Goal: Communication & Community: Answer question/provide support

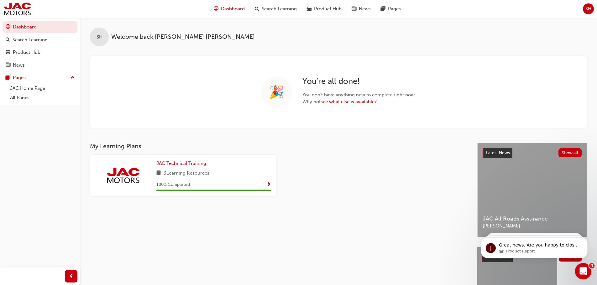
click at [585, 270] on icon "Open Intercom Messenger" at bounding box center [582, 271] width 10 height 10
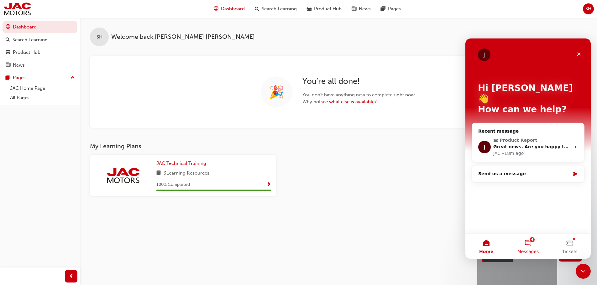
click at [529, 247] on button "4 Messages" at bounding box center [528, 246] width 42 height 25
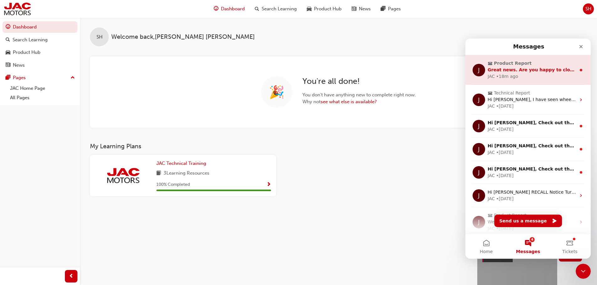
click at [535, 75] on div "JAC • 18m ago" at bounding box center [531, 76] width 88 height 7
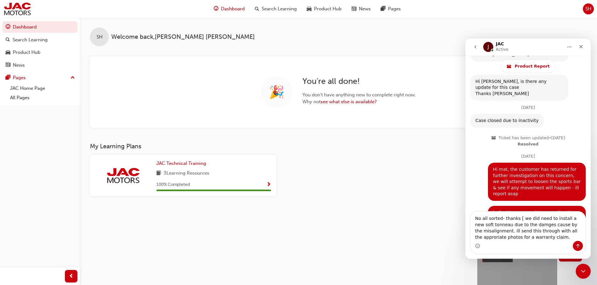
scroll to position [31, 0]
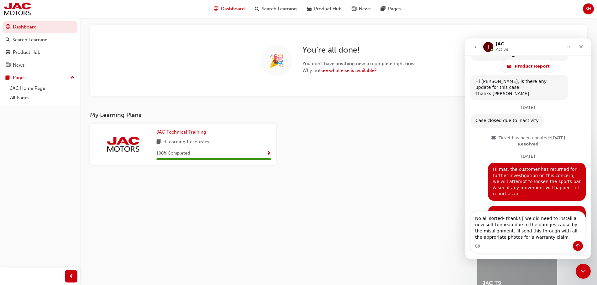
click at [520, 227] on textarea "No all sorted- thanks [ we did need to install a new soft tonneau due to the da…" at bounding box center [528, 226] width 115 height 29
type textarea "No all sorted- thanks [ we did need to install a new soft tonneau due to the da…"
click at [575, 242] on button "Send a message…" at bounding box center [578, 246] width 10 height 10
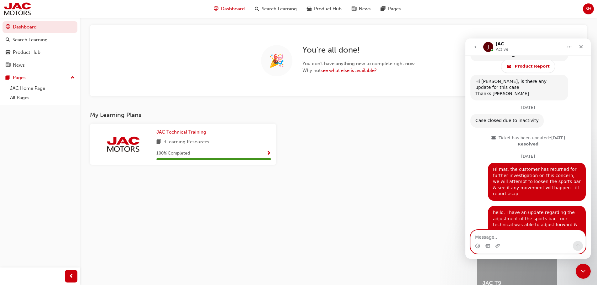
scroll to position [1739, 0]
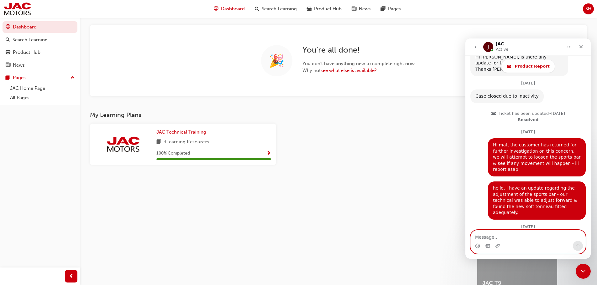
type textarea "+"
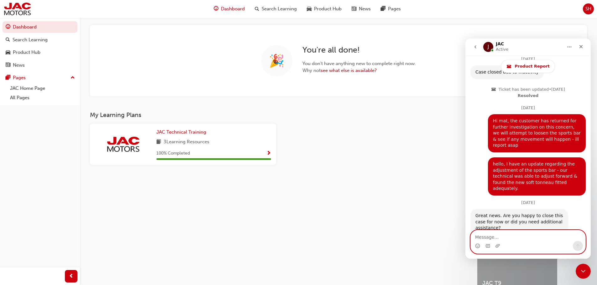
scroll to position [1777, 0]
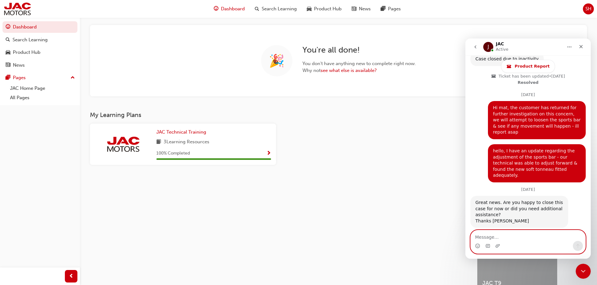
click at [481, 239] on textarea "Message…" at bounding box center [528, 236] width 115 height 11
type textarea "t"
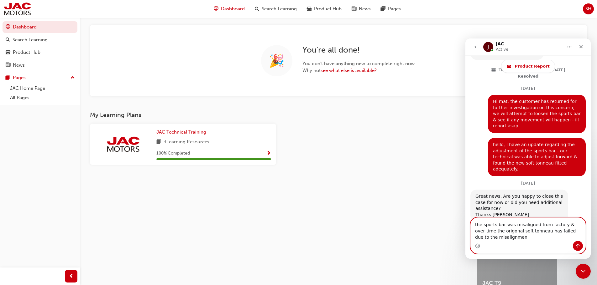
scroll to position [1789, 0]
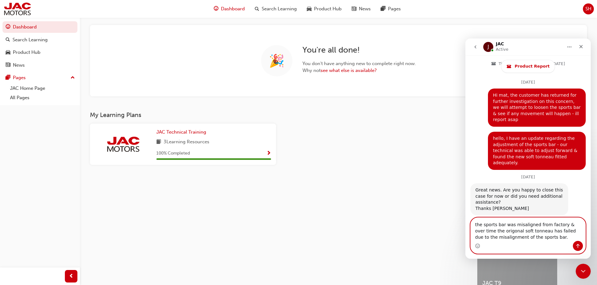
click at [489, 229] on textarea "the sports bar was misaligned from factory & over time the origonal soft tonnea…" at bounding box center [528, 229] width 115 height 23
type textarea "the sports bar was misaligned from factory & over time the original soft tonnea…"
click at [576, 247] on icon "Send a message…" at bounding box center [577, 246] width 5 height 5
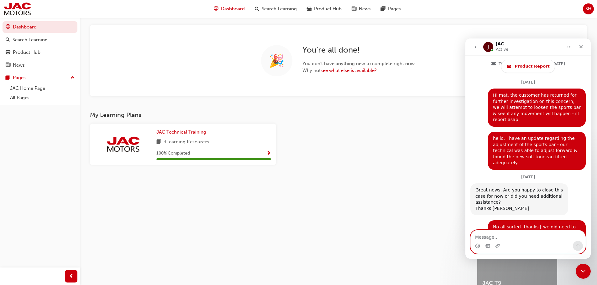
scroll to position [1808, 0]
